Goal: Task Accomplishment & Management: Complete application form

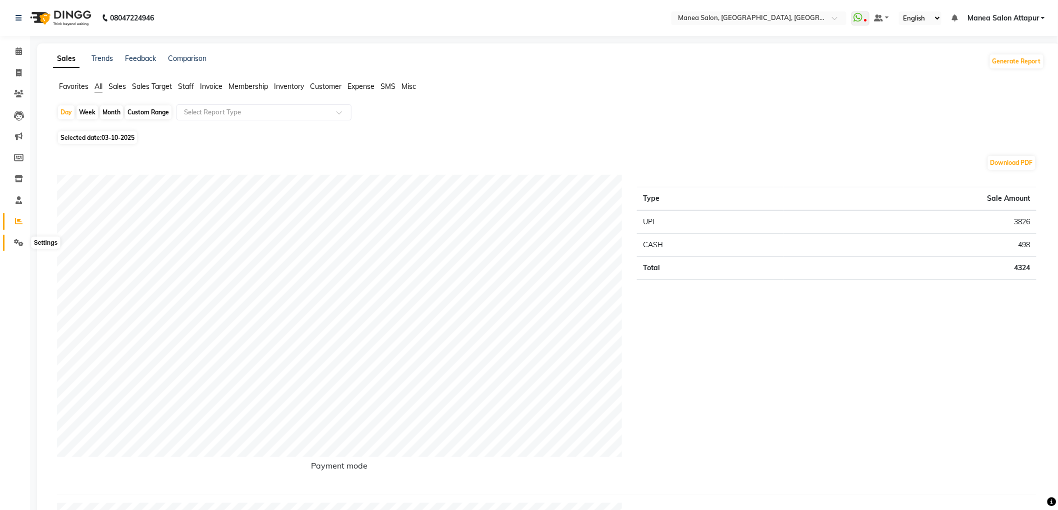
click at [16, 241] on icon at bounding box center [18, 242] width 9 height 7
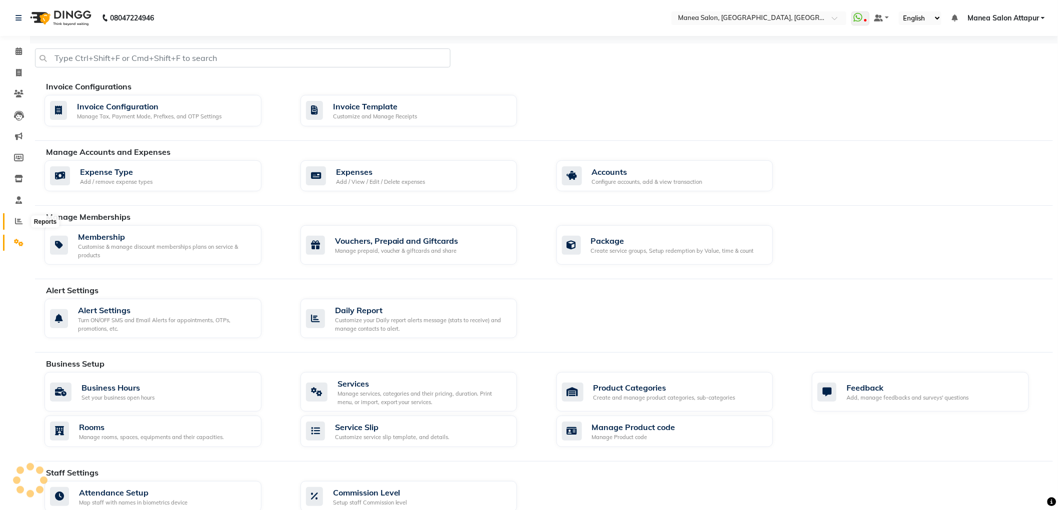
click at [18, 225] on icon at bounding box center [18, 220] width 7 height 7
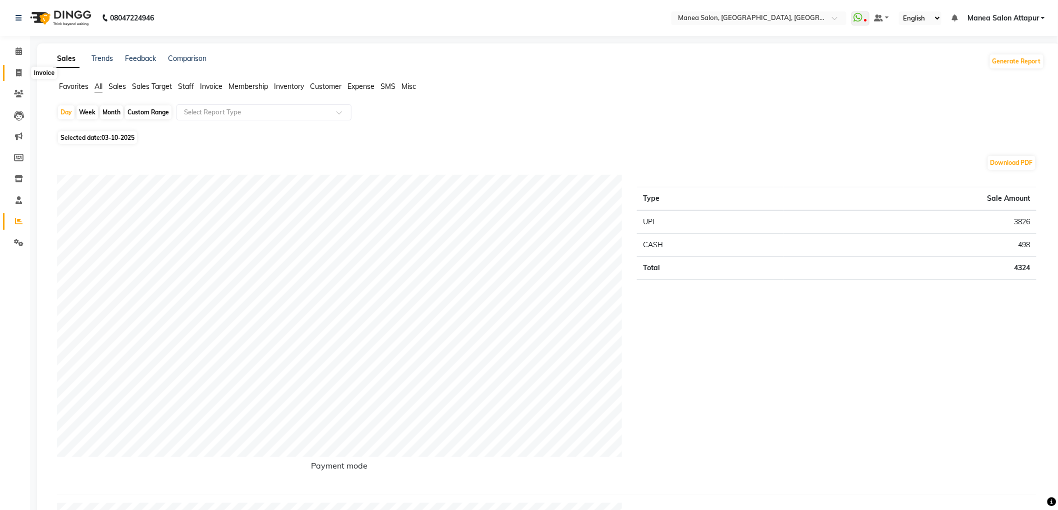
click at [18, 69] on icon at bounding box center [18, 72] width 5 height 7
select select "6587"
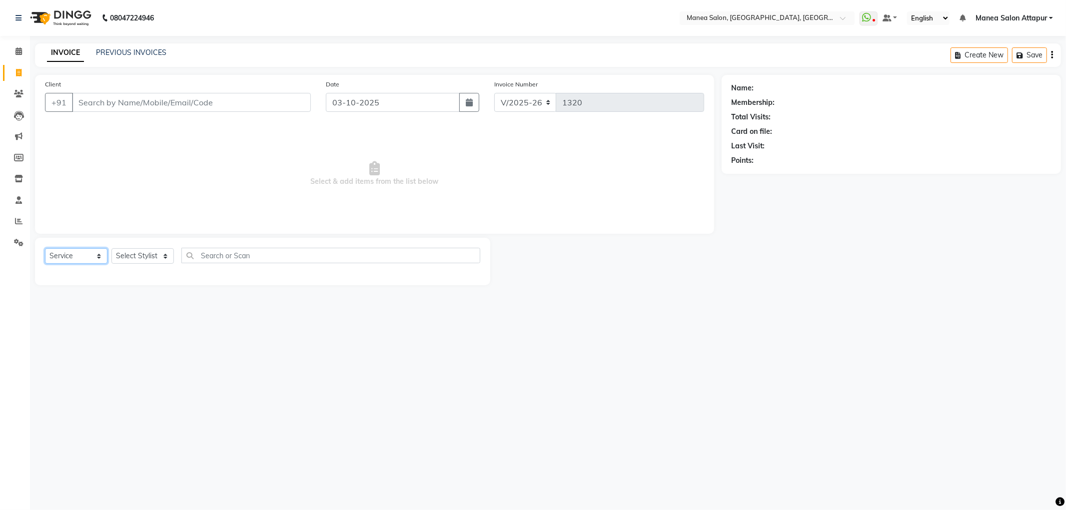
click at [81, 262] on select "Select Service Product Membership Package Voucher Prepaid Gift Card" at bounding box center [76, 255] width 62 height 15
select select "service"
click at [45, 249] on select "Select Service Product Membership Package Voucher Prepaid Gift Card" at bounding box center [76, 255] width 62 height 15
drag, startPoint x: 149, startPoint y: 256, endPoint x: 146, endPoint y: 262, distance: 6.7
click at [149, 256] on select "Select Stylist Aryan Ashok [PERSON_NAME] [PERSON_NAME] [PERSON_NAME] [PERSON_NA…" at bounding box center [142, 255] width 62 height 15
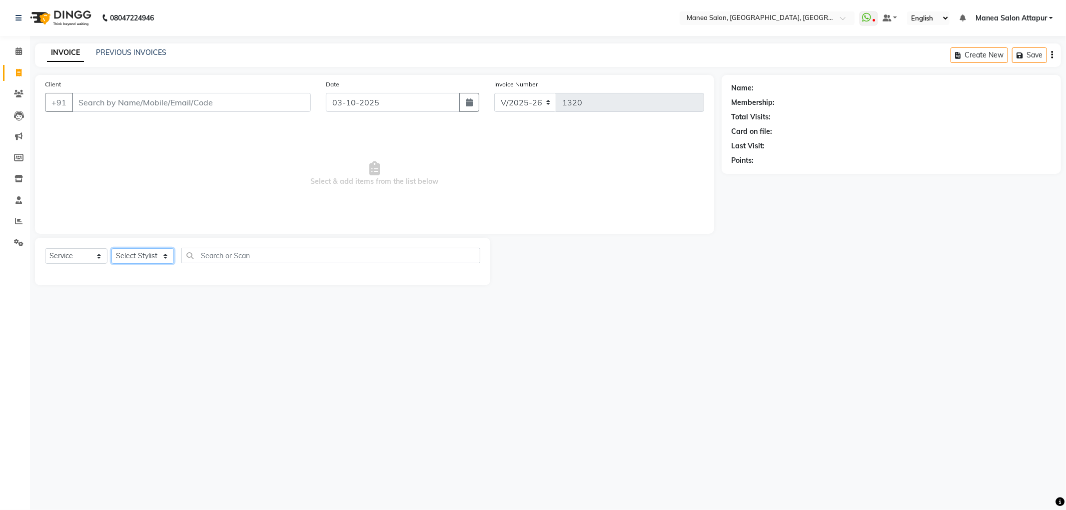
select select "58090"
click at [111, 249] on select "Select Stylist Aryan Ashok [PERSON_NAME] [PERSON_NAME] [PERSON_NAME] [PERSON_NA…" at bounding box center [142, 255] width 62 height 15
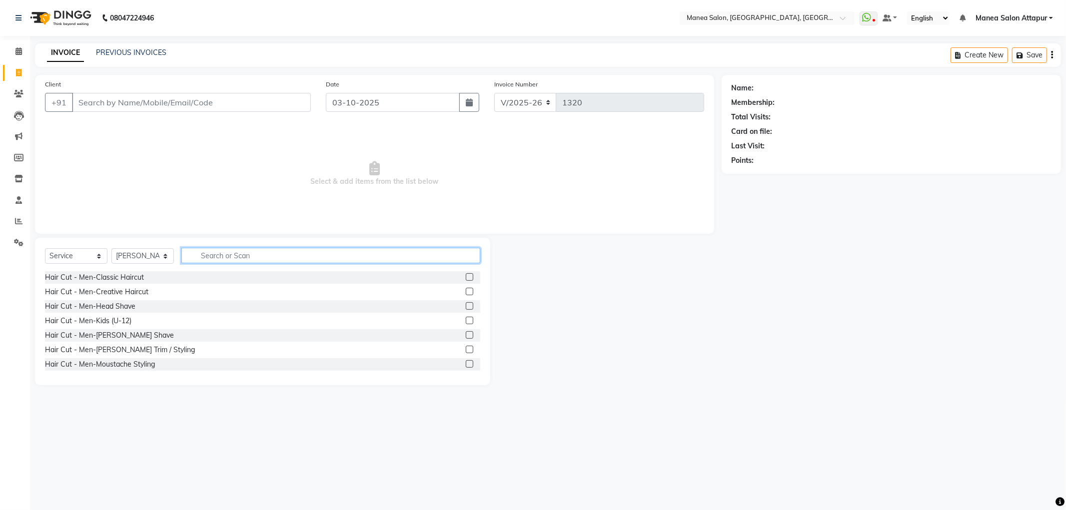
click at [415, 253] on input "text" at bounding box center [330, 255] width 299 height 15
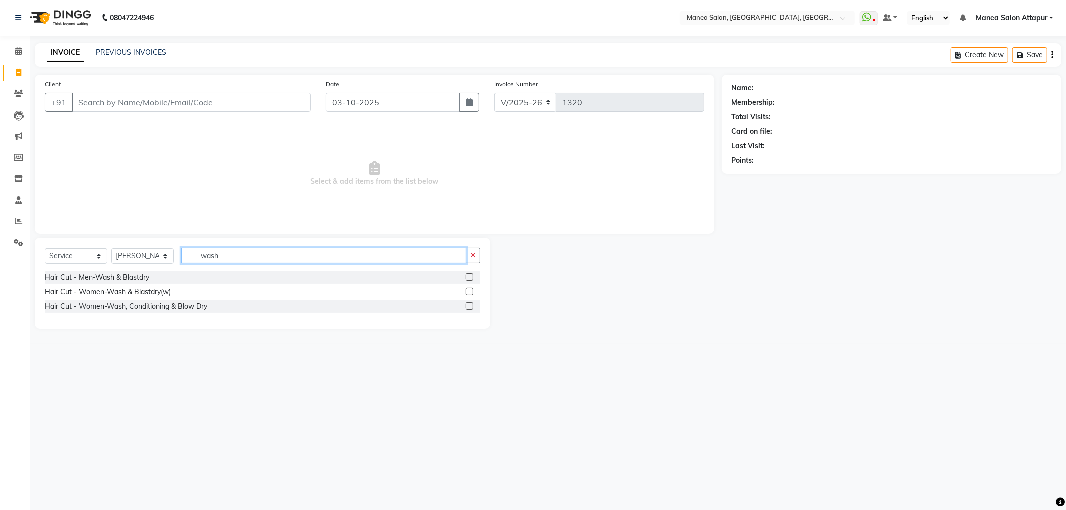
type input "wash"
click at [470, 291] on label at bounding box center [469, 291] width 7 height 7
click at [470, 291] on input "checkbox" at bounding box center [469, 292] width 6 height 6
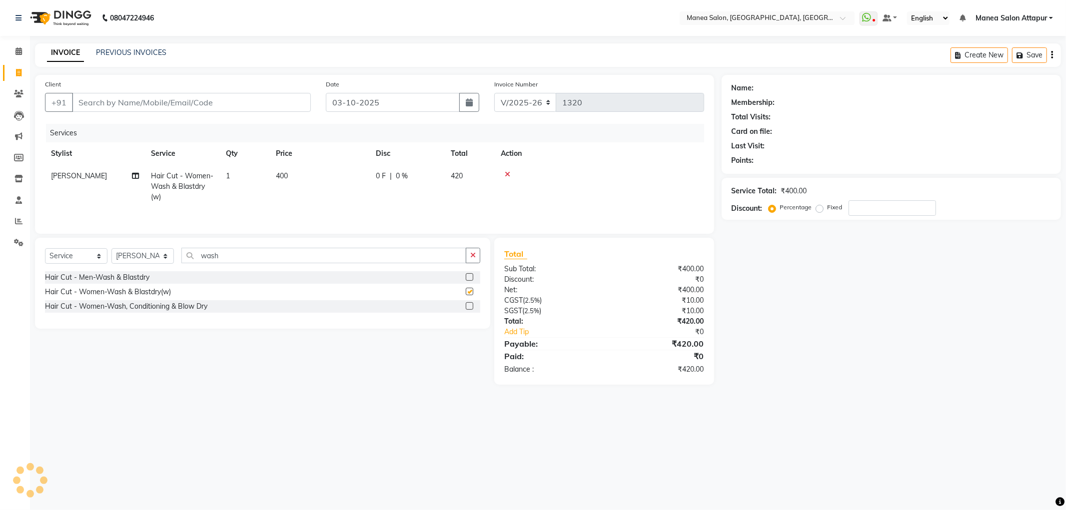
checkbox input "false"
click at [161, 101] on input "Client" at bounding box center [191, 102] width 239 height 19
click at [238, 105] on input "Client" at bounding box center [191, 102] width 239 height 19
type input "7"
type input "0"
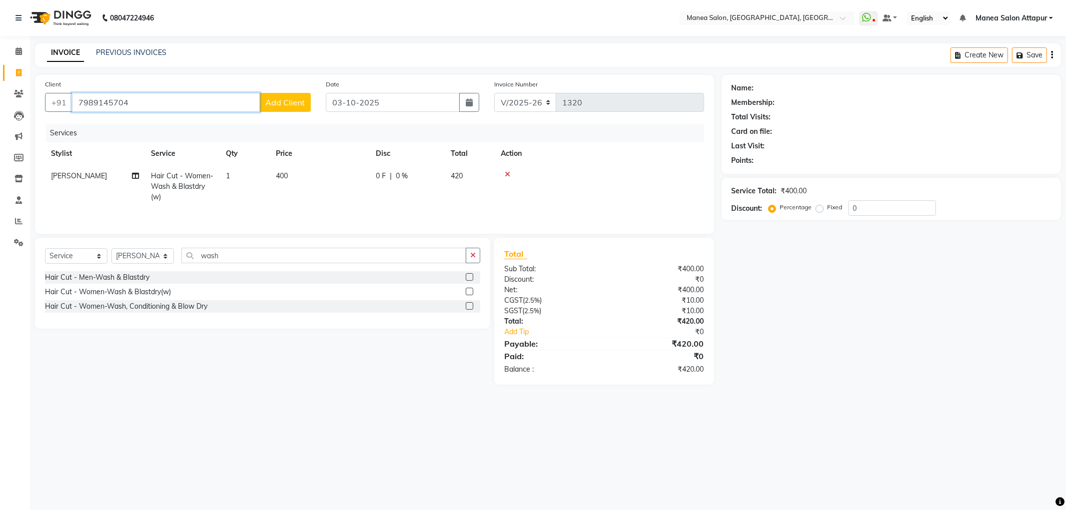
type input "7989145704"
click at [287, 104] on span "Add Client" at bounding box center [284, 102] width 39 height 10
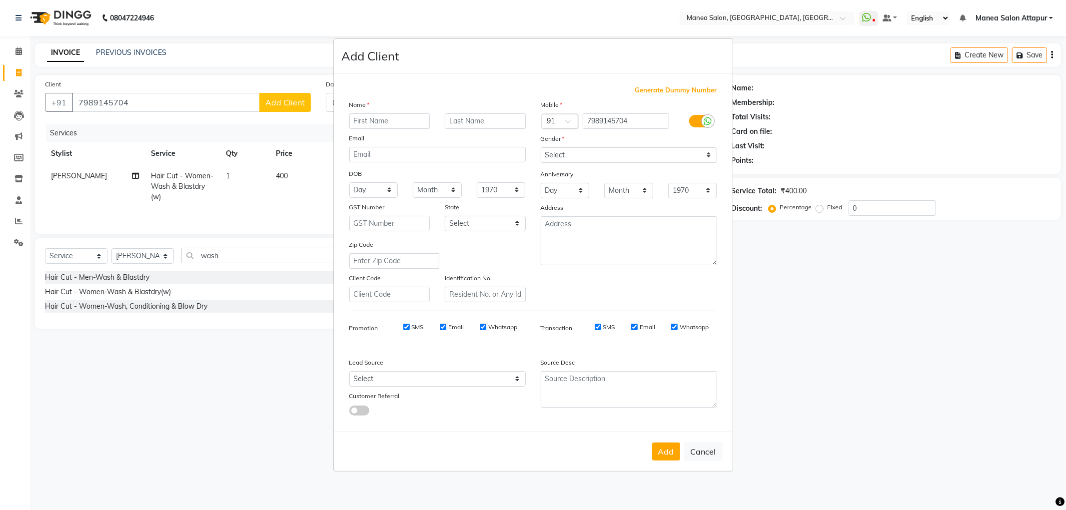
click at [398, 121] on input "text" at bounding box center [389, 120] width 81 height 15
click at [366, 123] on input "Sawjanya" at bounding box center [389, 120] width 81 height 15
type input "[PERSON_NAME]"
drag, startPoint x: 553, startPoint y: 151, endPoint x: 556, endPoint y: 160, distance: 9.5
click at [553, 151] on select "Select [DEMOGRAPHIC_DATA] [DEMOGRAPHIC_DATA] Other Prefer Not To Say" at bounding box center [629, 154] width 176 height 15
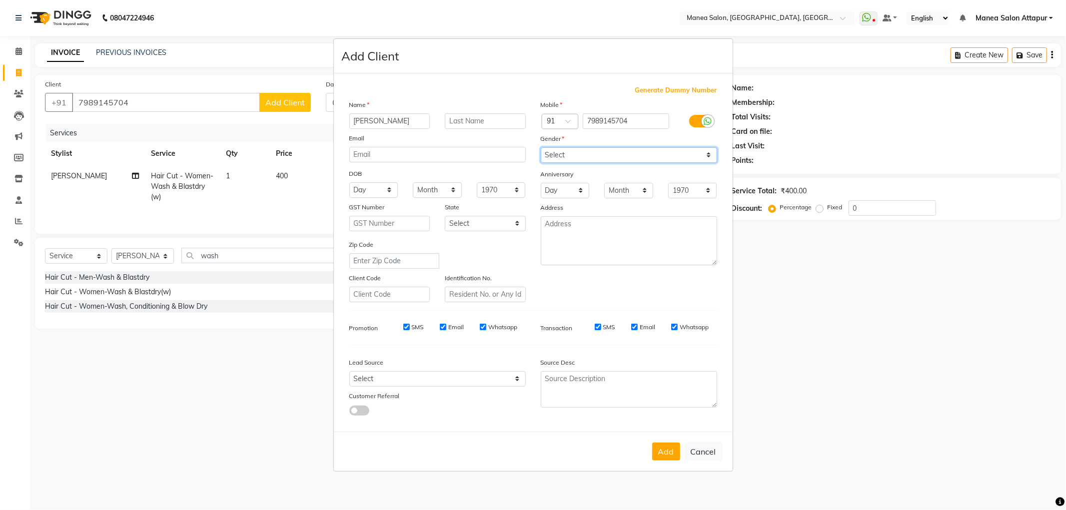
select select "[DEMOGRAPHIC_DATA]"
click at [541, 147] on select "Select [DEMOGRAPHIC_DATA] [DEMOGRAPHIC_DATA] Other Prefer Not To Say" at bounding box center [629, 154] width 176 height 15
drag, startPoint x: 666, startPoint y: 458, endPoint x: 595, endPoint y: 442, distance: 72.4
click at [663, 460] on button "Add" at bounding box center [666, 452] width 28 height 18
select select
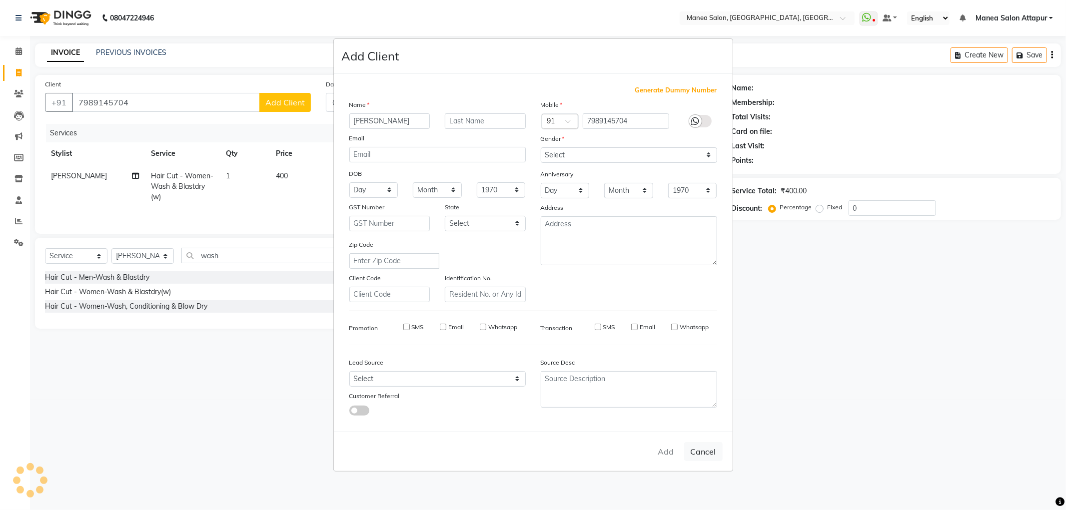
select select
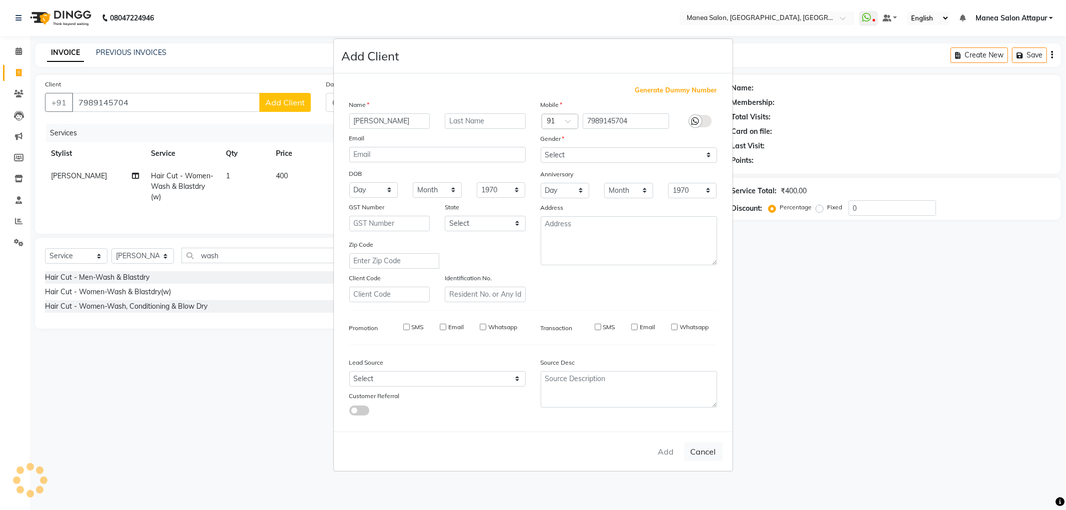
select select
checkbox input "false"
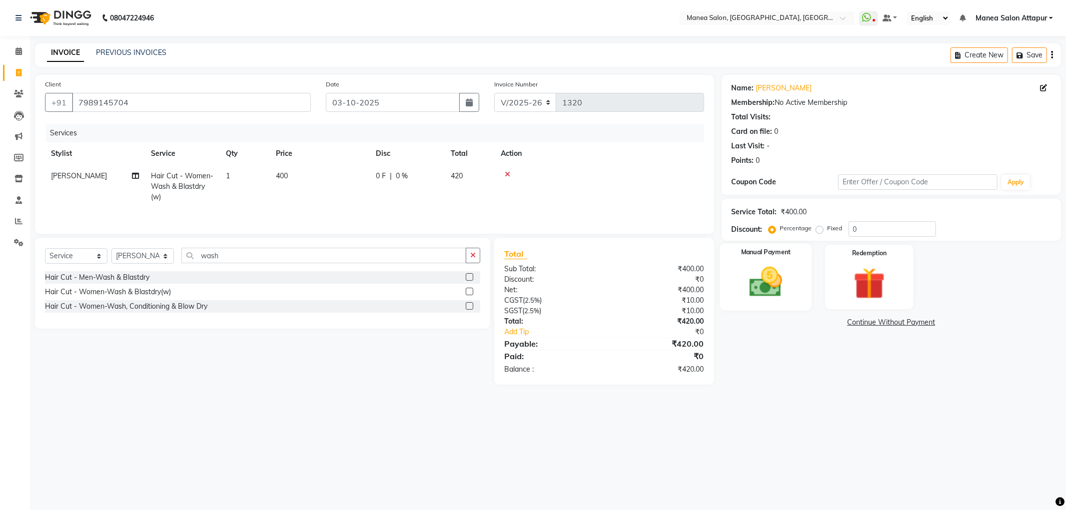
click at [796, 285] on div "Manual Payment" at bounding box center [766, 276] width 92 height 67
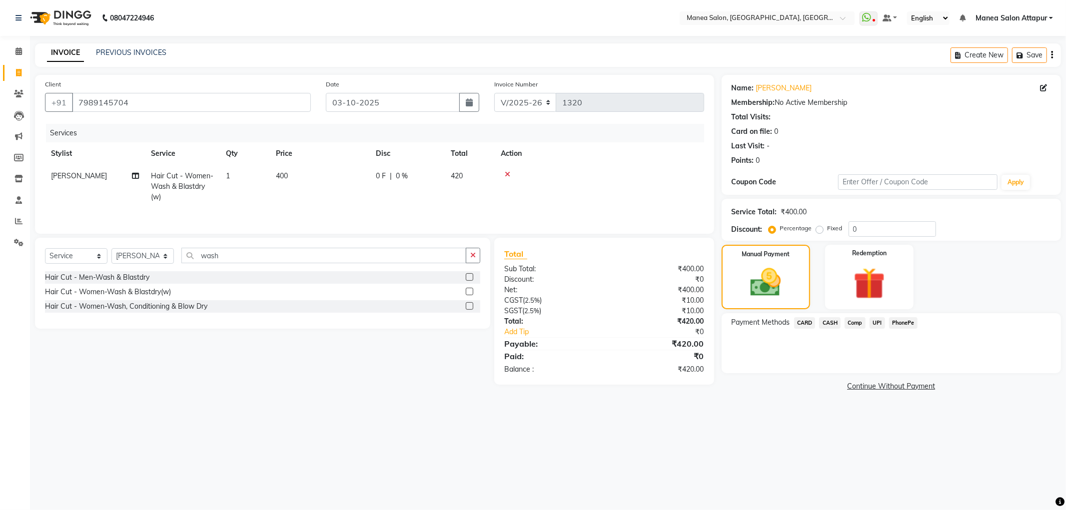
click at [830, 326] on span "CASH" at bounding box center [829, 322] width 21 height 11
click at [875, 320] on span "UPI" at bounding box center [877, 322] width 15 height 11
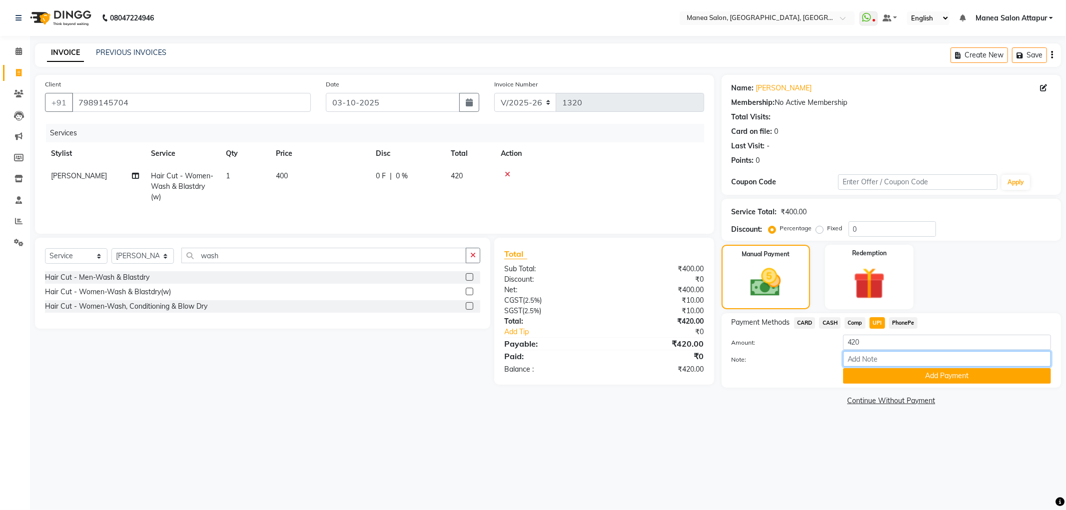
click at [892, 356] on input "Note:" at bounding box center [947, 358] width 208 height 15
type input "Counter Cash"
click at [917, 379] on button "Add Payment" at bounding box center [947, 375] width 208 height 15
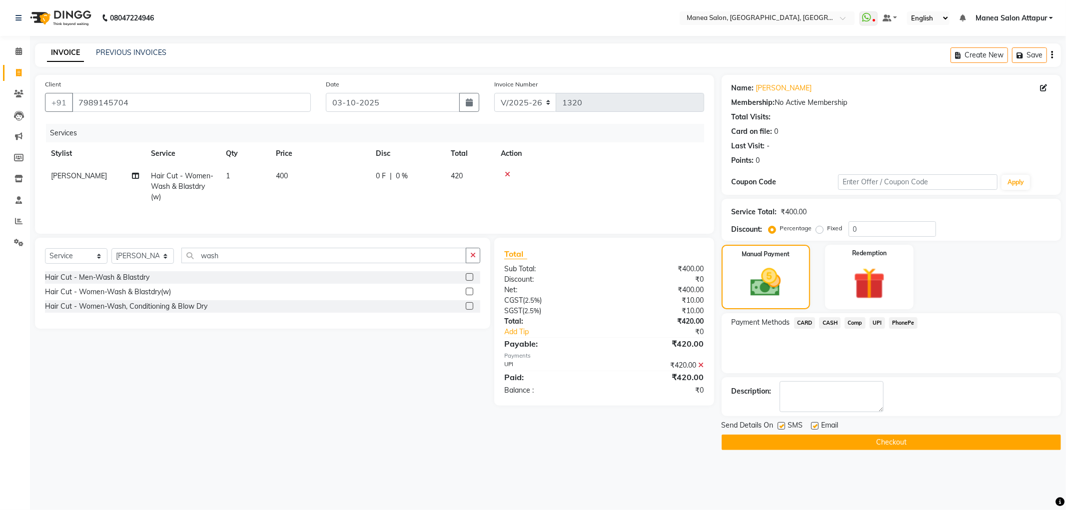
click at [925, 451] on main "INVOICE PREVIOUS INVOICES Create New Save Client [PHONE_NUMBER] Date [DATE] Inv…" at bounding box center [548, 254] width 1036 height 422
drag, startPoint x: 925, startPoint y: 444, endPoint x: 921, endPoint y: 435, distance: 9.7
click at [925, 443] on button "Checkout" at bounding box center [891, 442] width 339 height 15
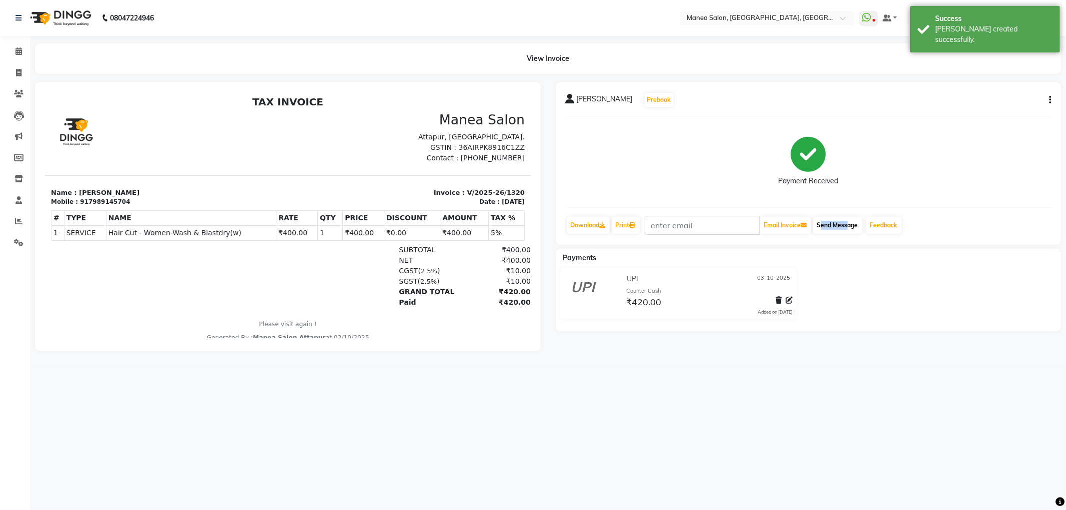
click at [849, 232] on div "Send Message" at bounding box center [837, 225] width 51 height 19
click at [849, 228] on button "Send Message" at bounding box center [837, 225] width 49 height 17
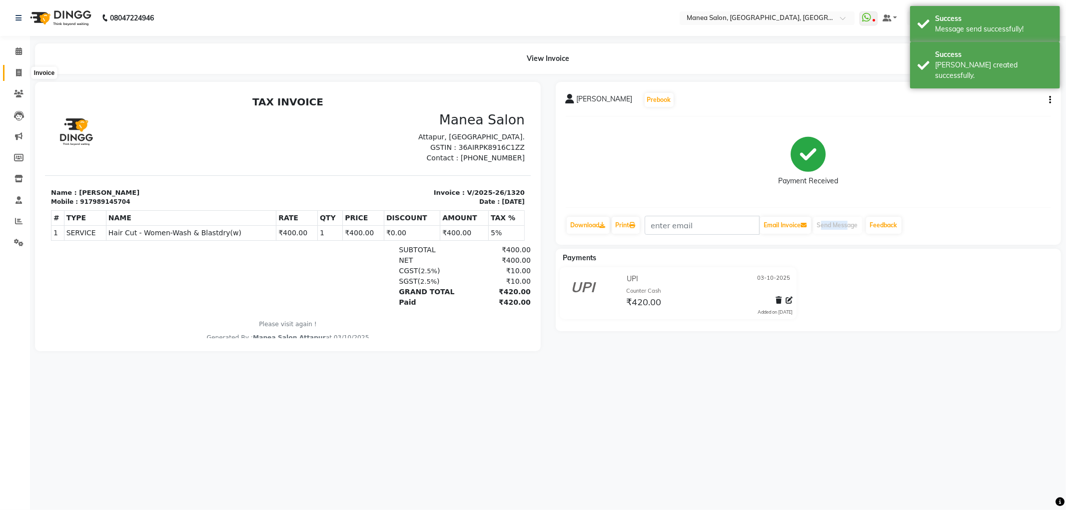
click at [17, 66] on link "Invoice" at bounding box center [15, 73] width 24 height 16
select select "service"
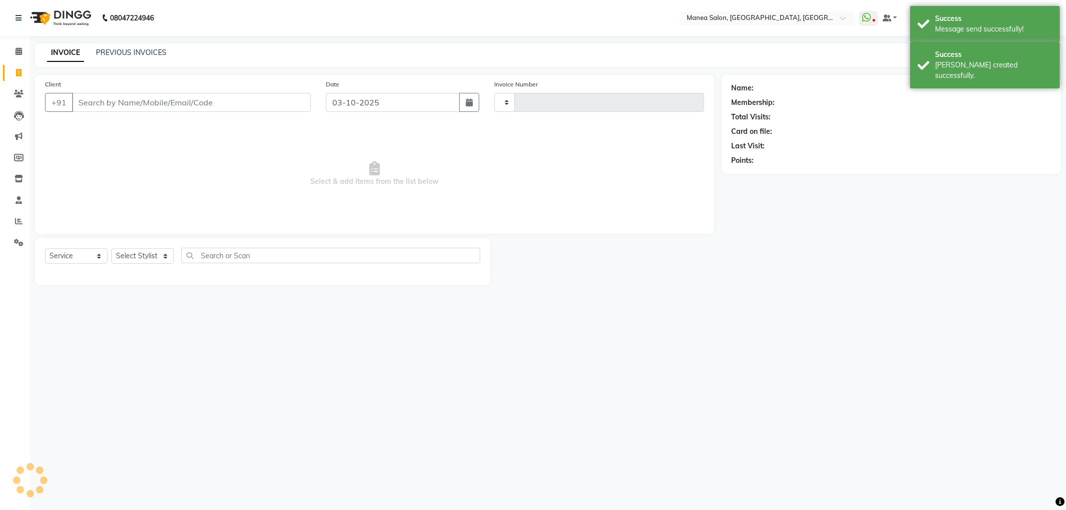
type input "1321"
select select "6587"
click at [10, 227] on link "Reports" at bounding box center [15, 221] width 24 height 16
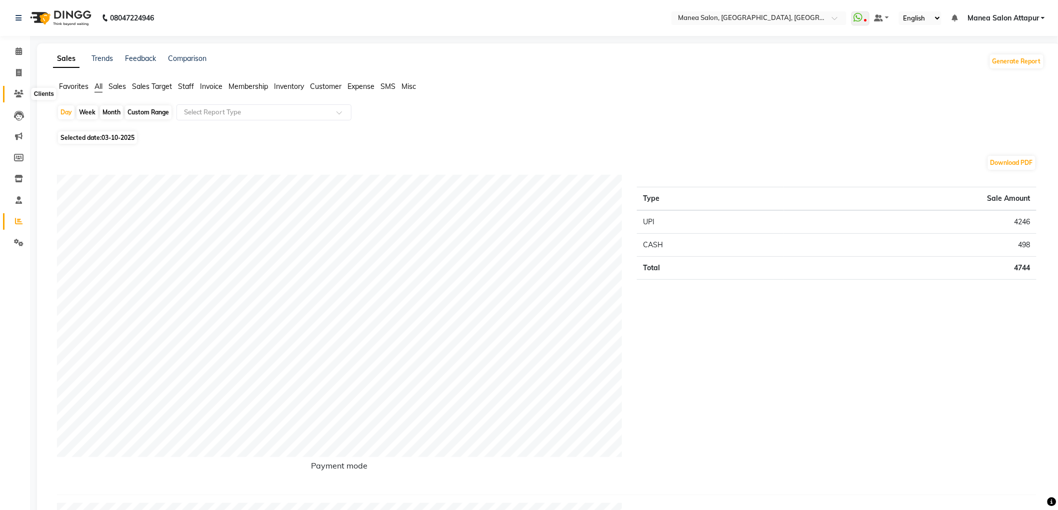
click at [17, 92] on icon at bounding box center [18, 93] width 9 height 7
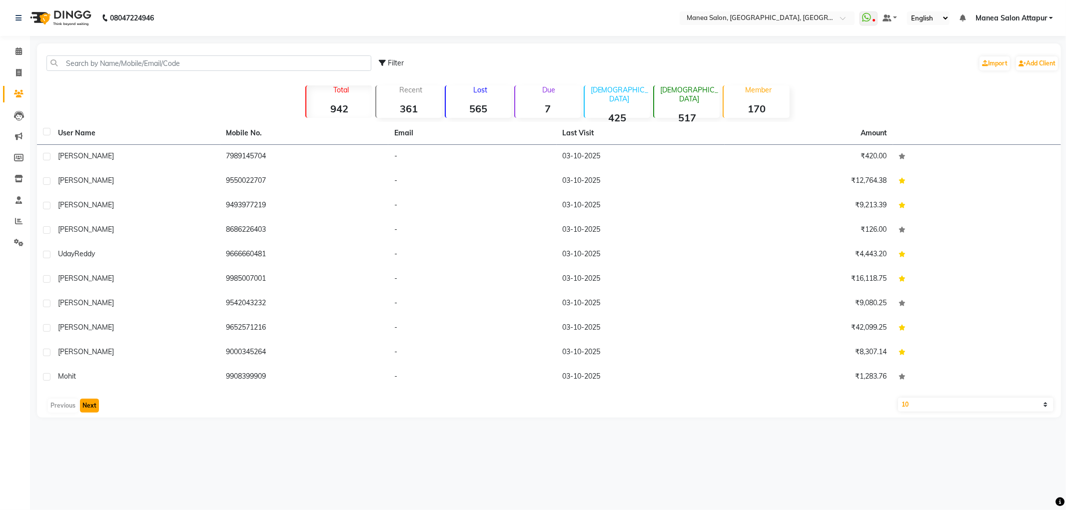
click at [84, 403] on button "Next" at bounding box center [89, 406] width 19 height 14
click at [90, 410] on button "Next" at bounding box center [89, 406] width 19 height 14
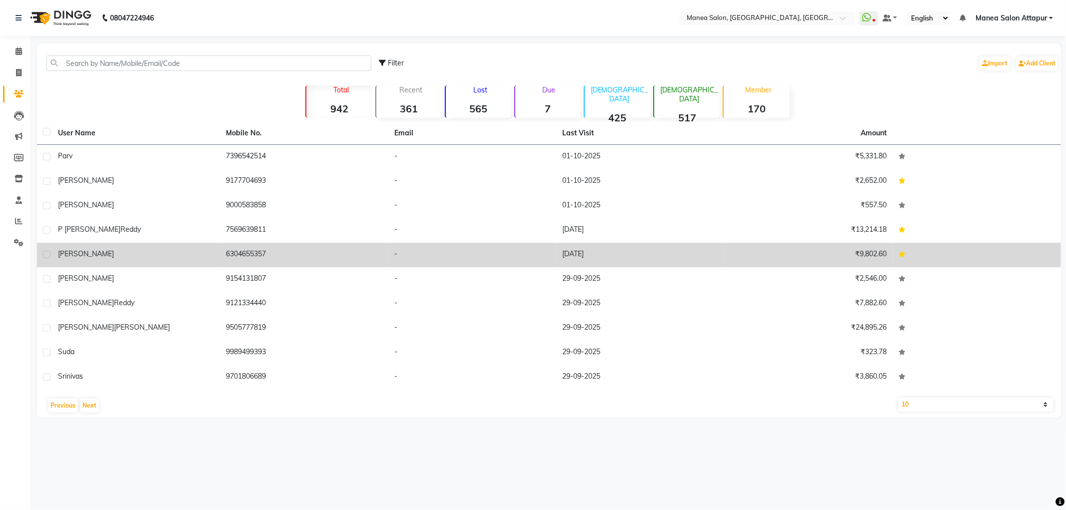
click at [475, 253] on td "-" at bounding box center [472, 255] width 168 height 24
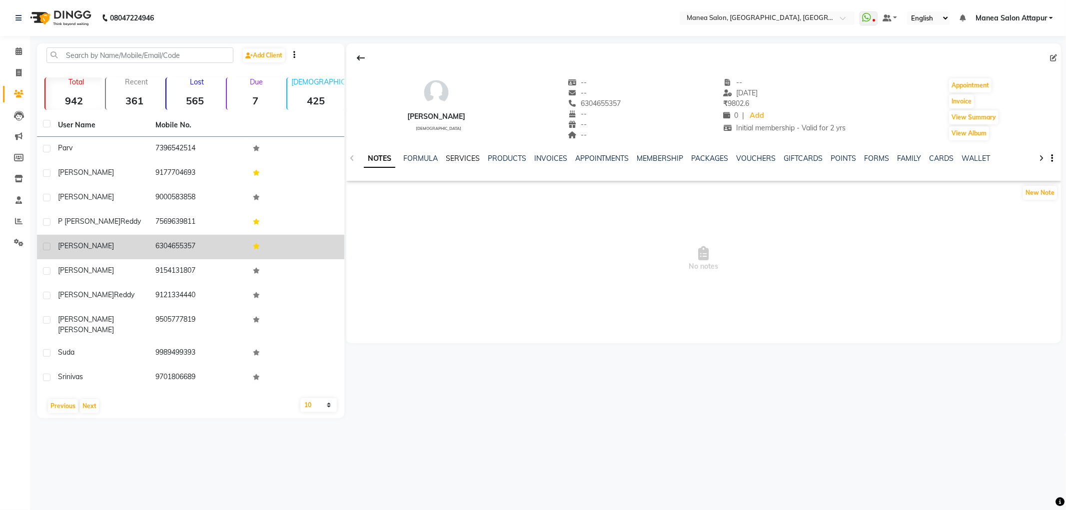
click at [469, 157] on link "SERVICES" at bounding box center [463, 158] width 34 height 9
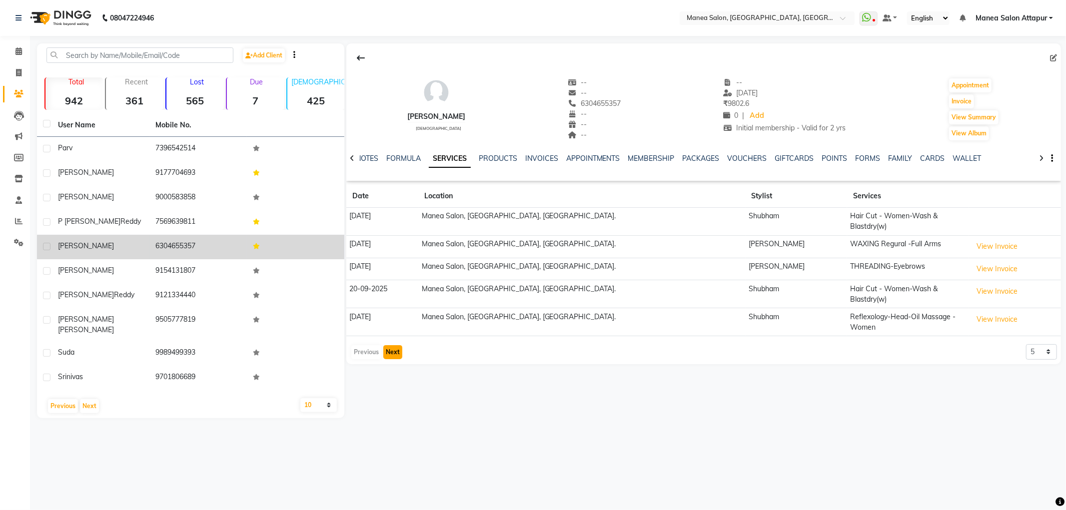
click at [391, 345] on button "Next" at bounding box center [392, 352] width 19 height 14
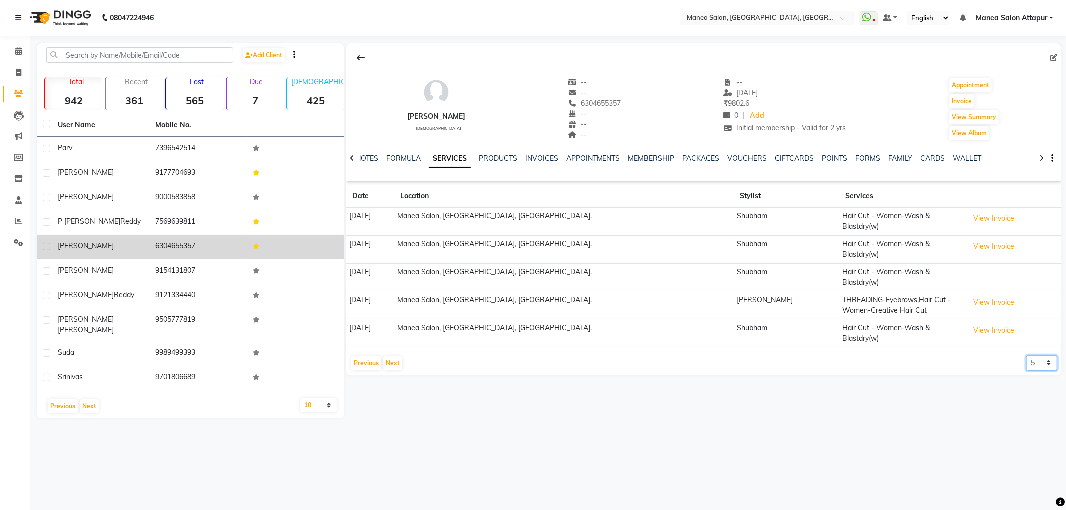
click at [1051, 355] on select "5 10 50 100 500" at bounding box center [1041, 362] width 31 height 15
select select "50"
click at [1026, 355] on select "5 10 50 100 500" at bounding box center [1041, 362] width 31 height 15
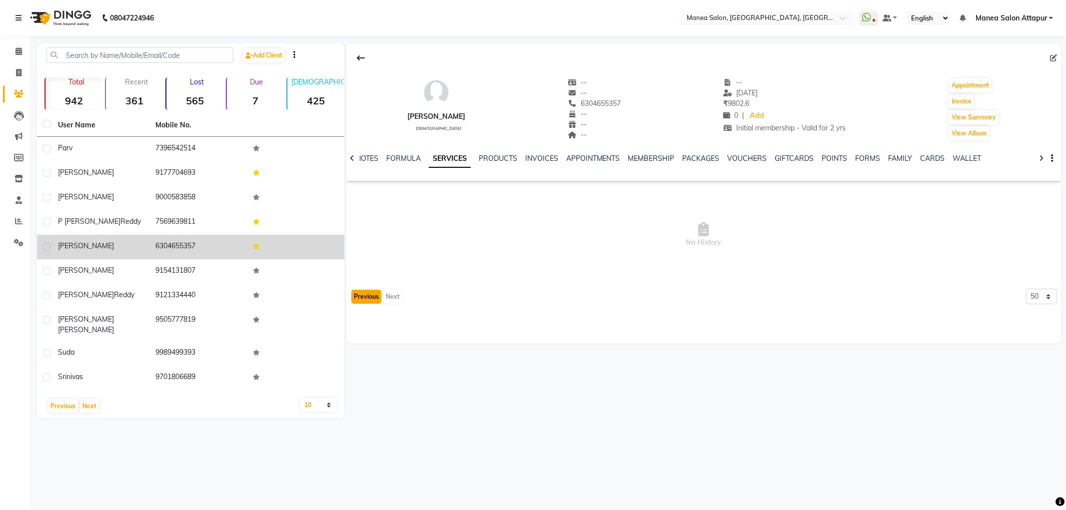
click at [368, 299] on button "Previous" at bounding box center [366, 297] width 30 height 14
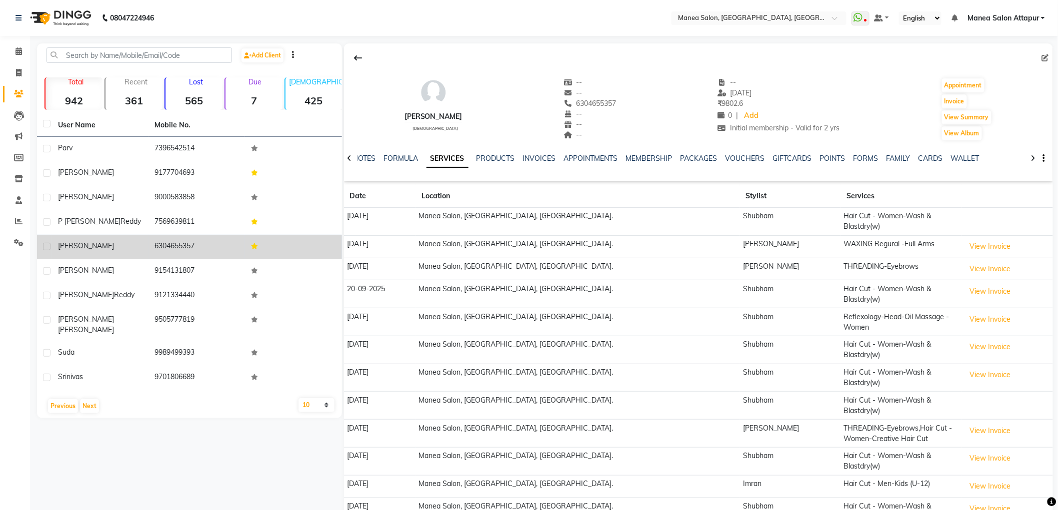
click at [740, 498] on td "Shubham" at bounding box center [790, 512] width 101 height 28
click at [15, 218] on icon at bounding box center [18, 220] width 7 height 7
